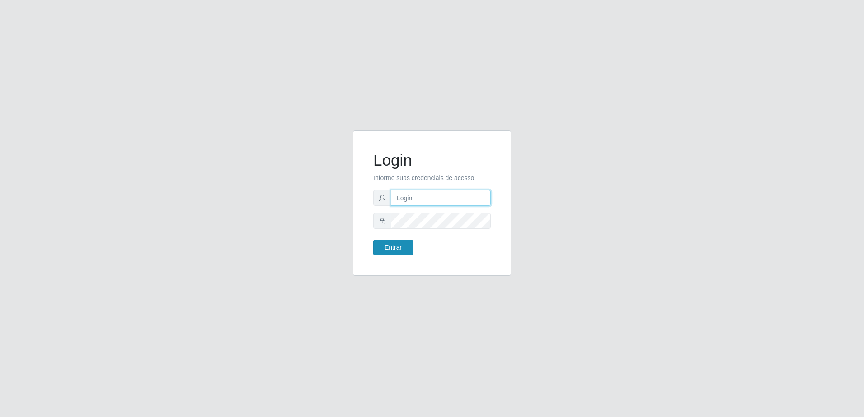
type input "[EMAIL_ADDRESS][DOMAIN_NAME]"
click at [383, 251] on button "Entrar" at bounding box center [393, 248] width 40 height 16
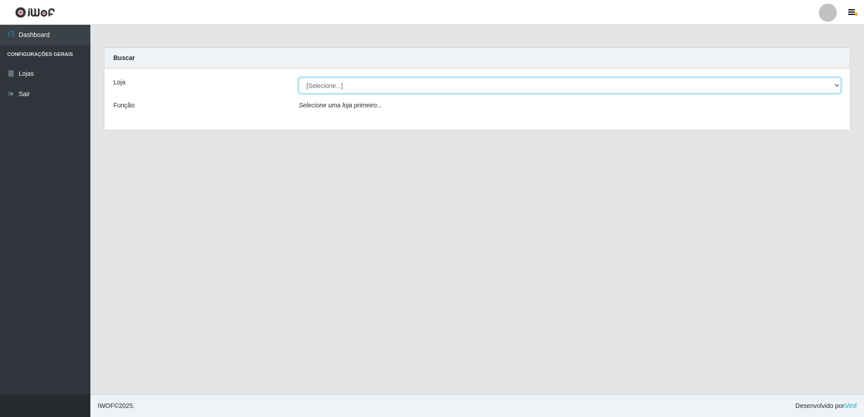
click at [397, 88] on select "[Selecione...] Extrabom - Loja 57 Anchieta" at bounding box center [570, 86] width 542 height 16
select select "470"
click at [299, 78] on select "[Selecione...] Extrabom - Loja 57 Anchieta" at bounding box center [570, 86] width 542 height 16
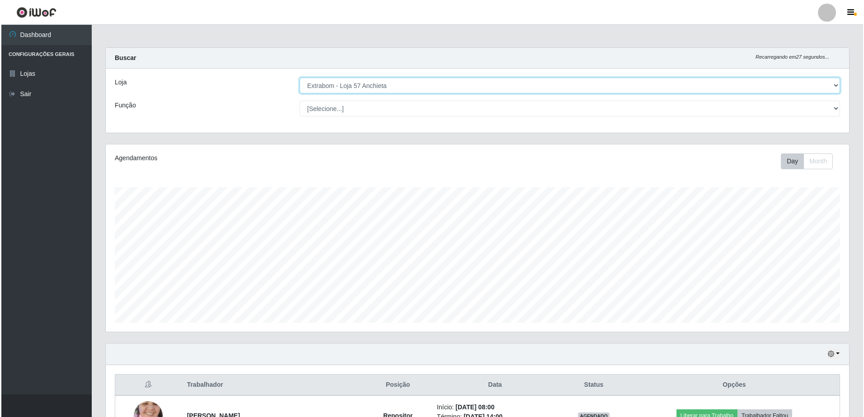
scroll to position [226, 0]
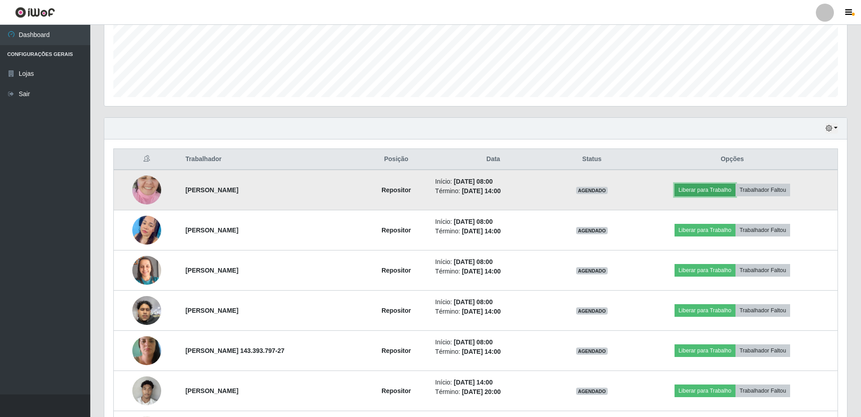
click at [720, 192] on button "Liberar para Trabalho" at bounding box center [705, 190] width 61 height 13
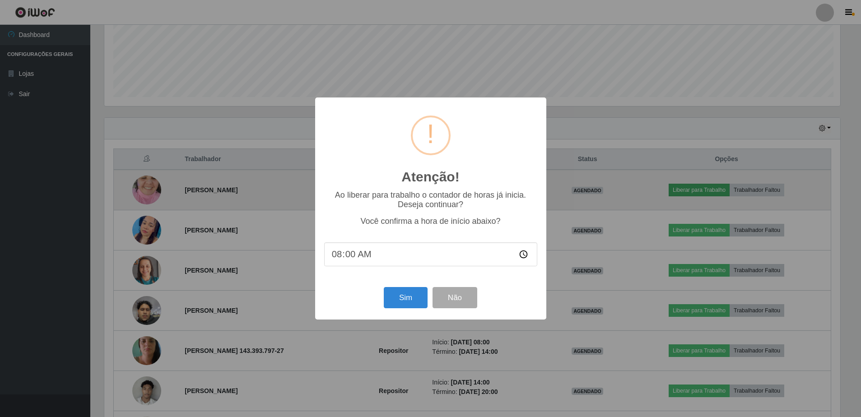
scroll to position [187, 738]
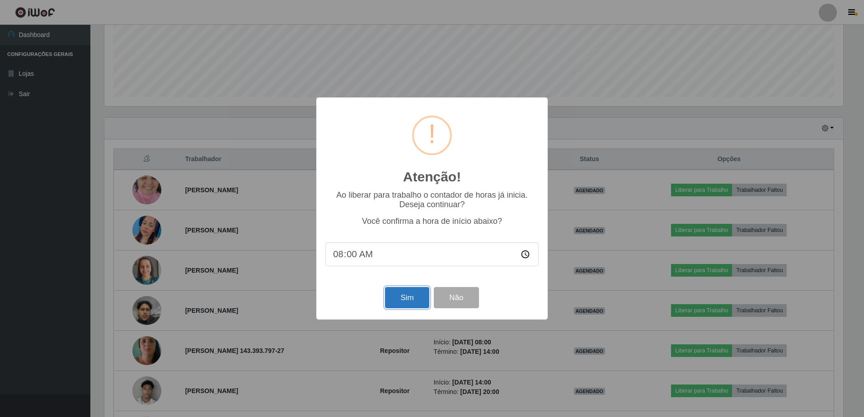
click at [407, 299] on button "Sim" at bounding box center [407, 297] width 44 height 21
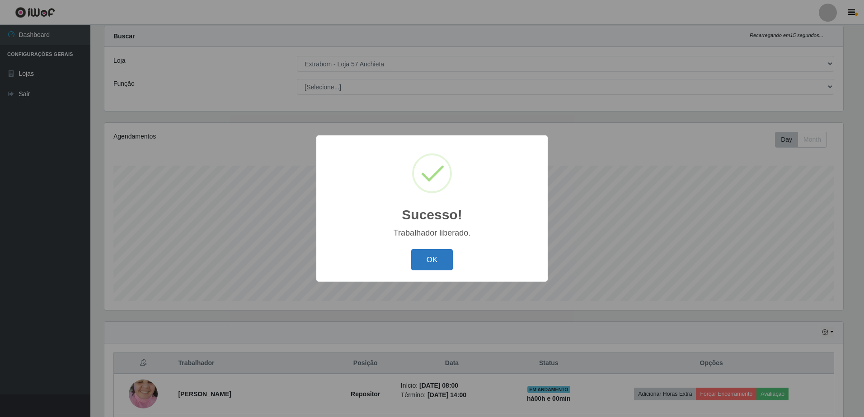
click at [438, 255] on button "OK" at bounding box center [432, 259] width 42 height 21
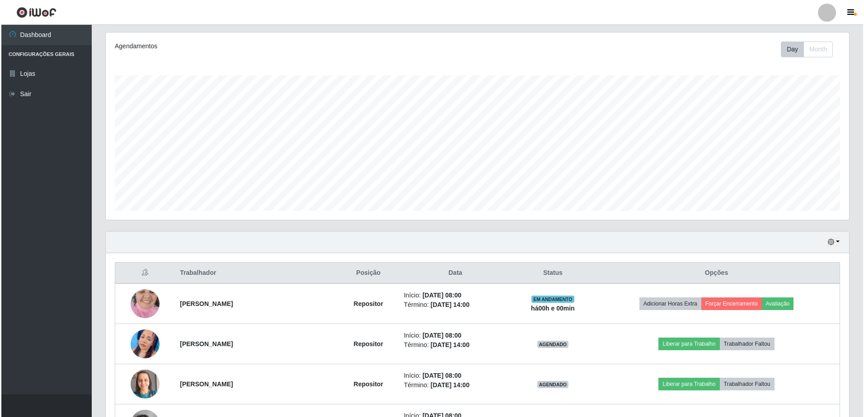
scroll to position [248, 0]
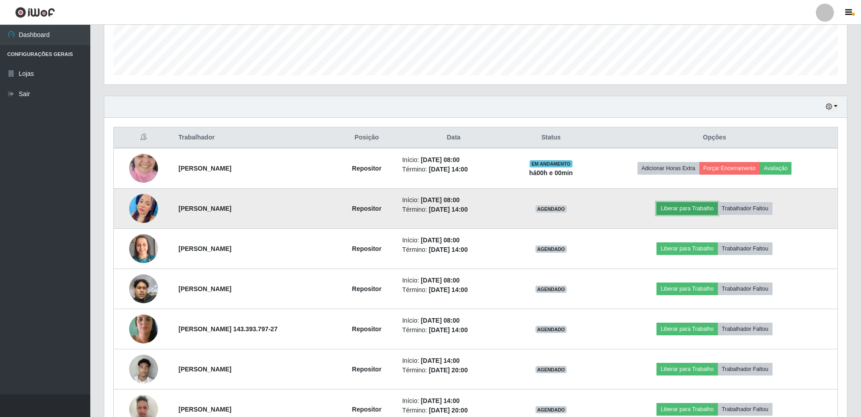
click at [713, 208] on button "Liberar para Trabalho" at bounding box center [687, 208] width 61 height 13
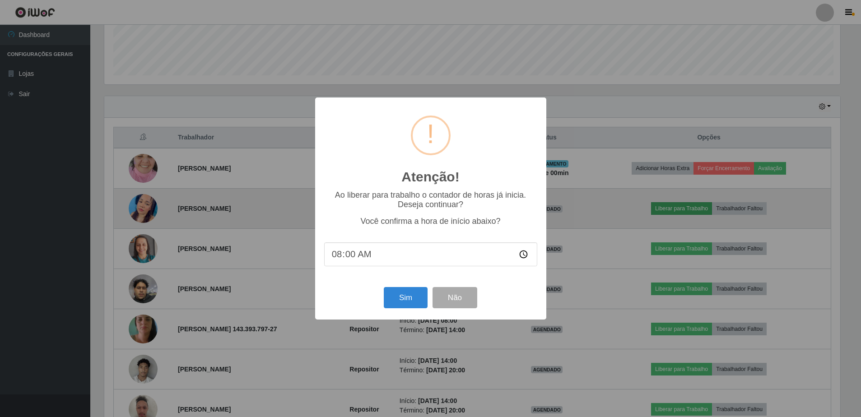
scroll to position [187, 738]
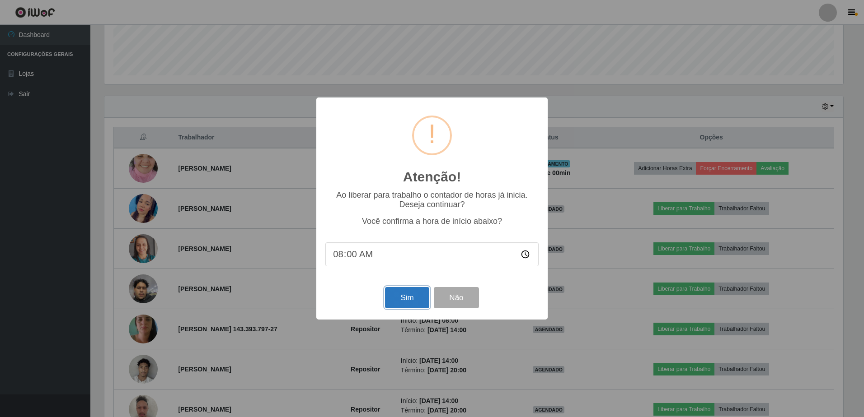
click at [397, 302] on button "Sim" at bounding box center [407, 297] width 44 height 21
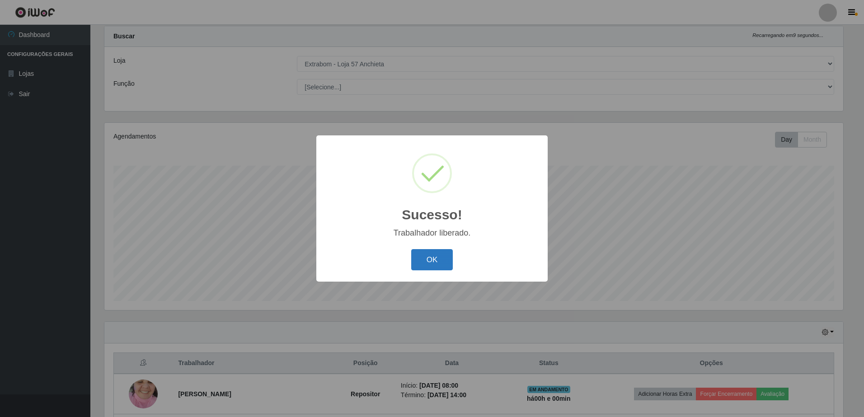
click at [435, 256] on button "OK" at bounding box center [432, 259] width 42 height 21
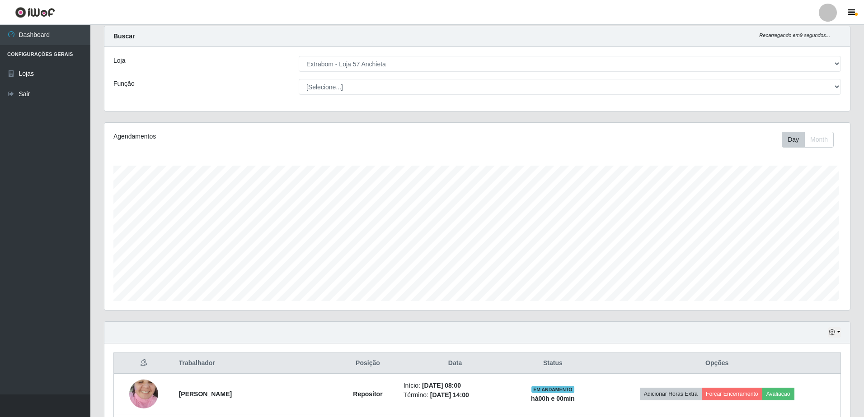
scroll to position [187, 743]
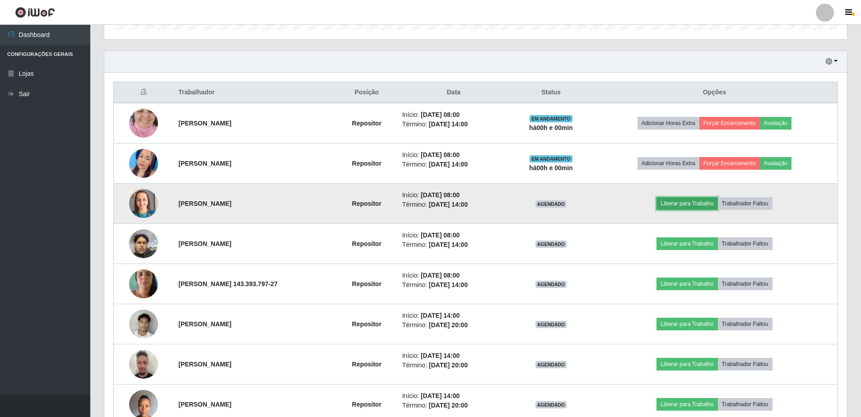
click at [698, 203] on button "Liberar para Trabalho" at bounding box center [687, 203] width 61 height 13
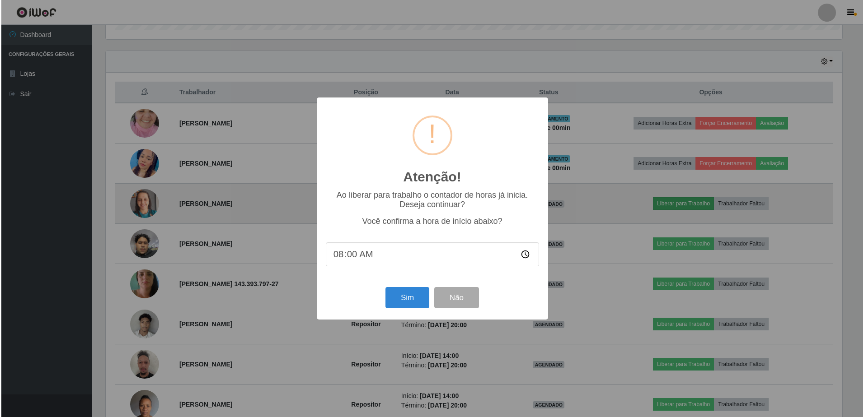
scroll to position [187, 738]
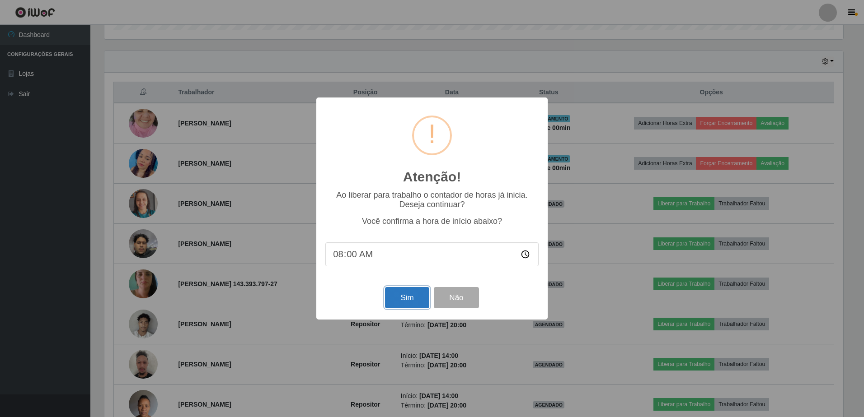
click at [406, 299] on button "Sim" at bounding box center [407, 297] width 44 height 21
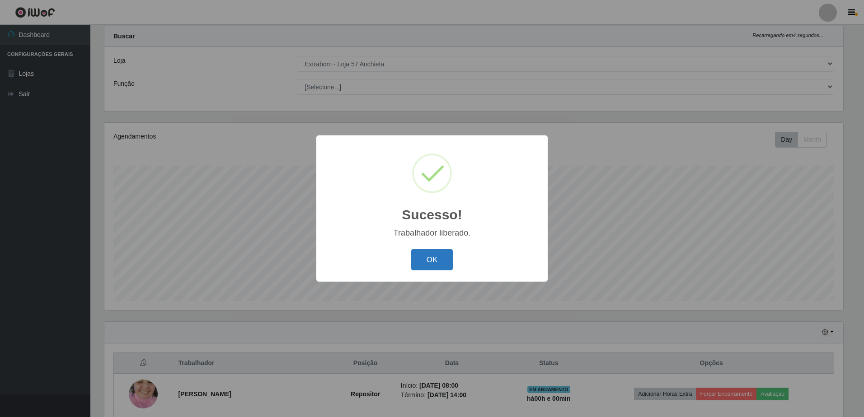
click at [420, 260] on button "OK" at bounding box center [432, 259] width 42 height 21
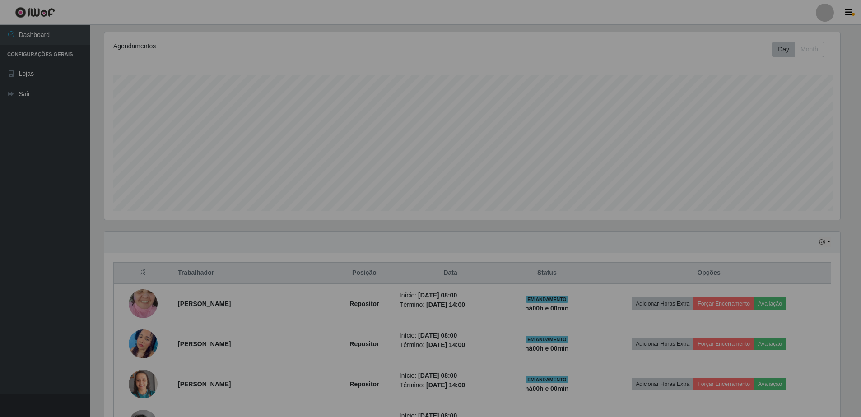
scroll to position [0, 0]
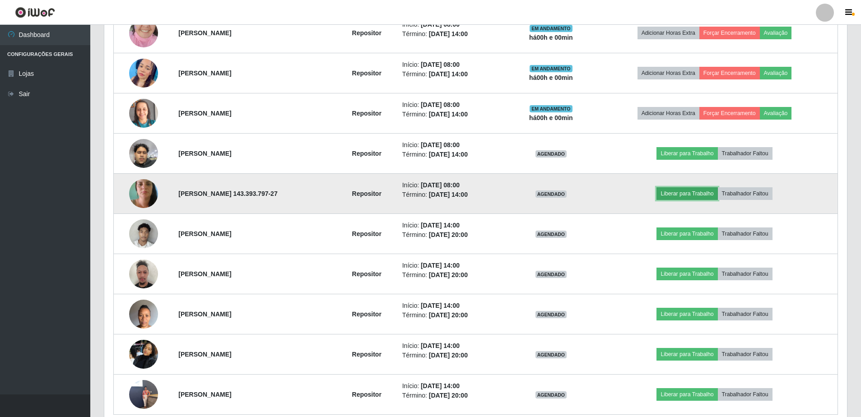
click at [698, 193] on button "Liberar para Trabalho" at bounding box center [687, 193] width 61 height 13
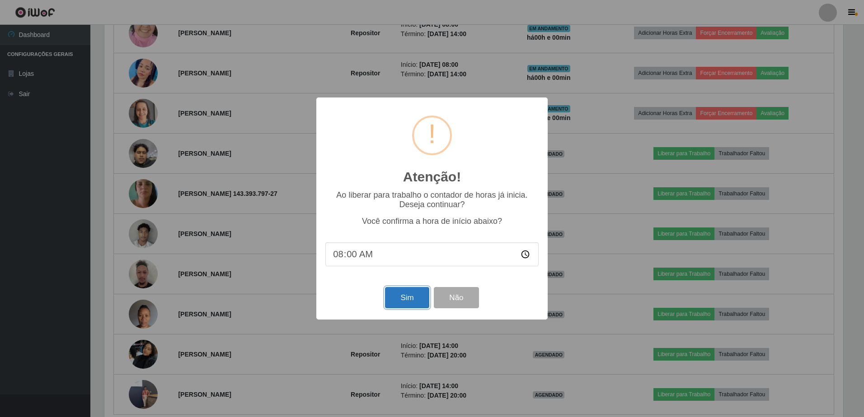
click at [407, 295] on button "Sim" at bounding box center [407, 297] width 44 height 21
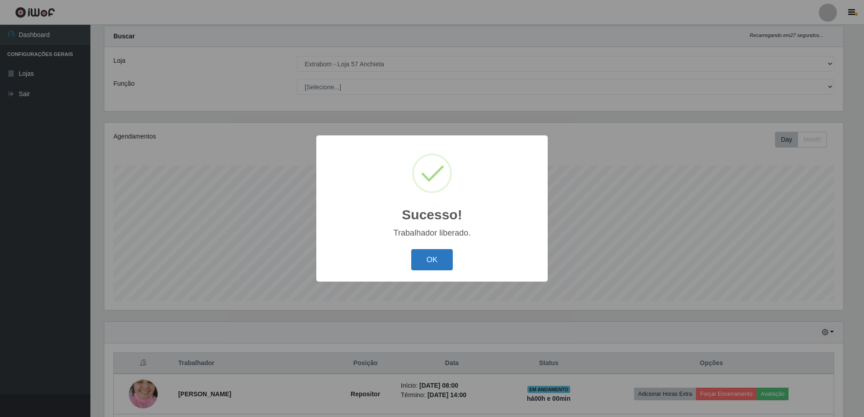
click at [429, 253] on button "OK" at bounding box center [432, 259] width 42 height 21
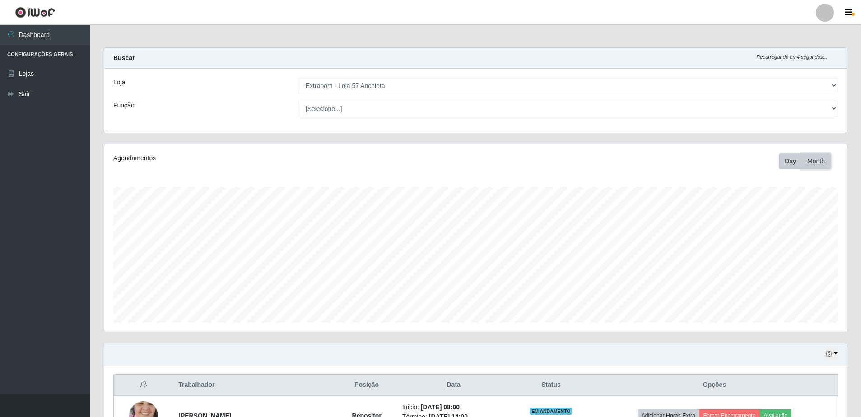
click at [811, 161] on button "Month" at bounding box center [816, 162] width 29 height 16
click at [849, 11] on icon "button" at bounding box center [849, 13] width 7 height 8
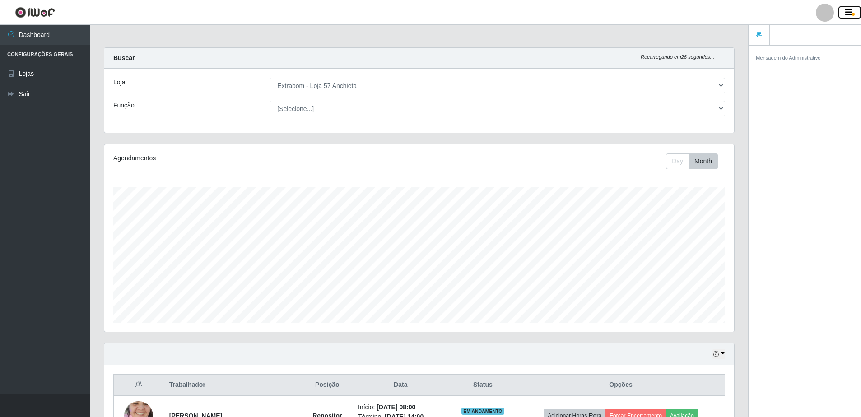
scroll to position [451482, 451039]
click at [849, 12] on icon "button" at bounding box center [849, 13] width 7 height 8
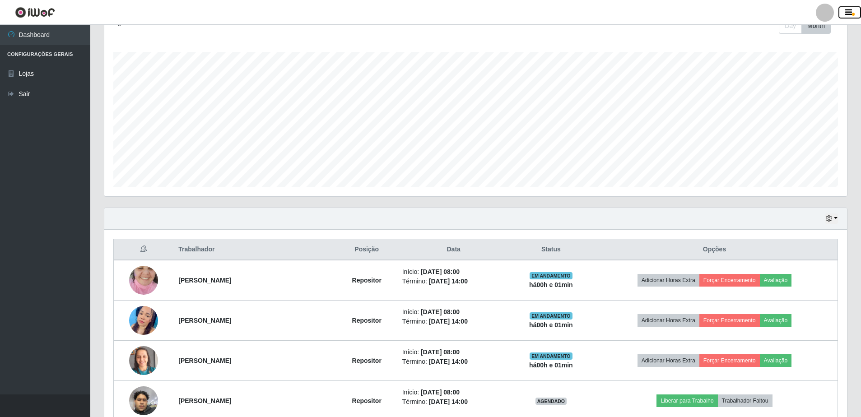
scroll to position [226, 0]
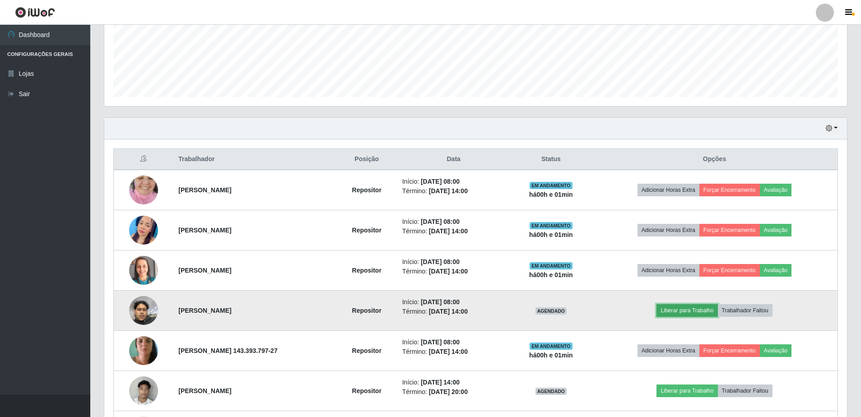
click at [701, 309] on button "Liberar para Trabalho" at bounding box center [687, 310] width 61 height 13
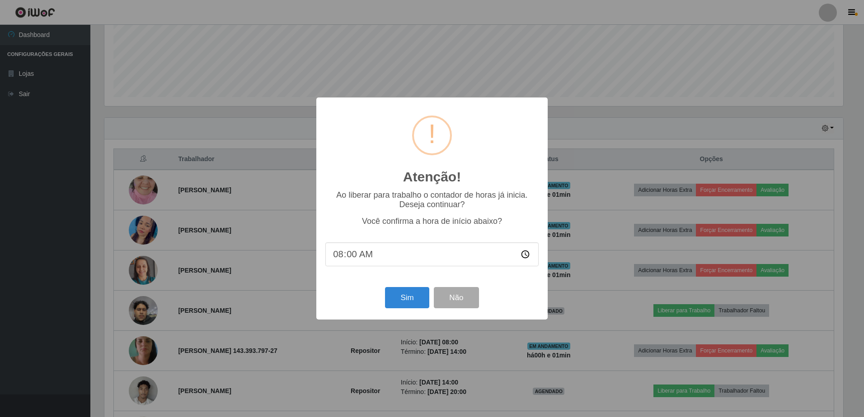
click at [353, 256] on input "08:00" at bounding box center [431, 255] width 213 height 24
type input "08:01"
click at [396, 300] on button "Sim" at bounding box center [407, 297] width 44 height 21
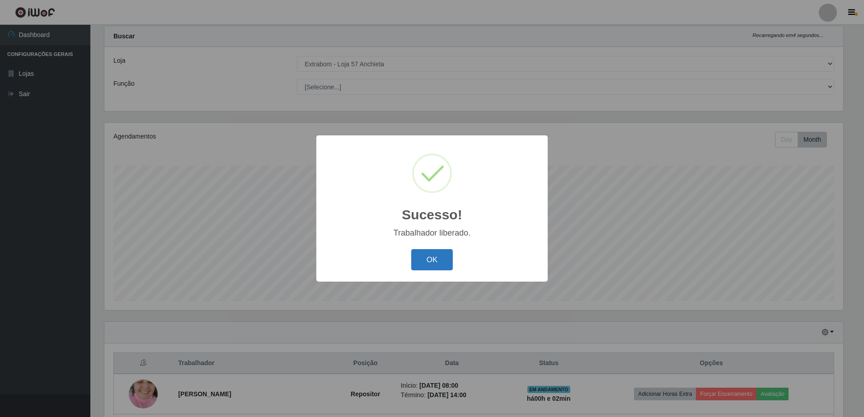
click at [432, 252] on button "OK" at bounding box center [432, 259] width 42 height 21
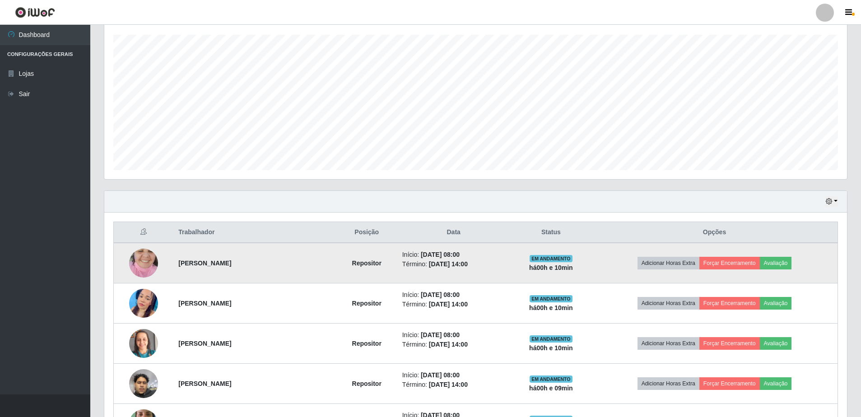
scroll to position [198, 0]
